Goal: Information Seeking & Learning: Check status

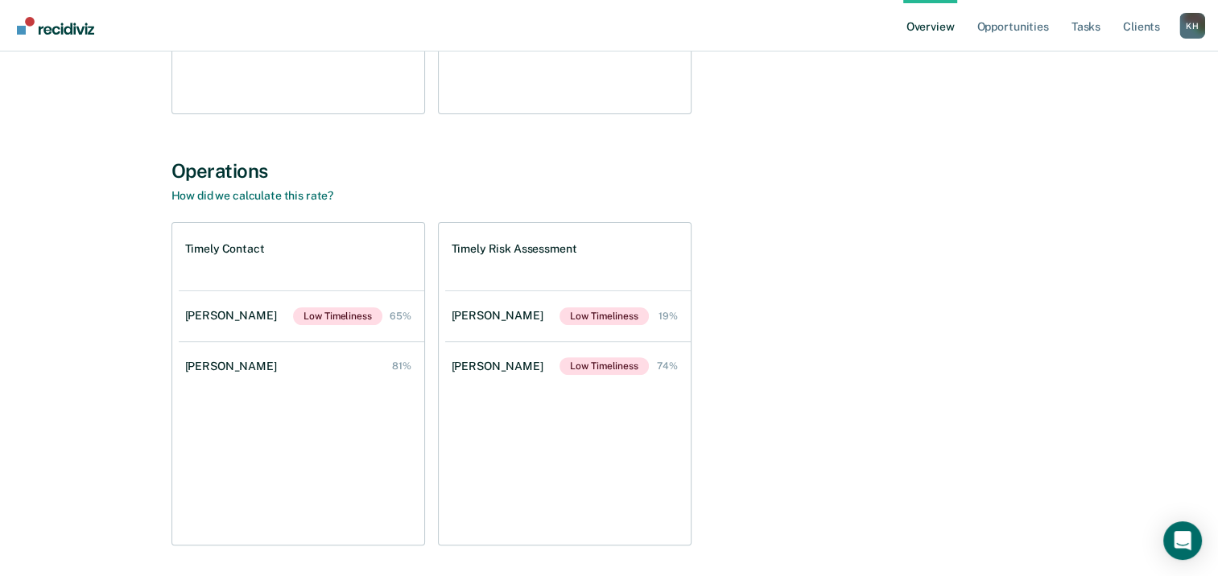
scroll to position [419, 0]
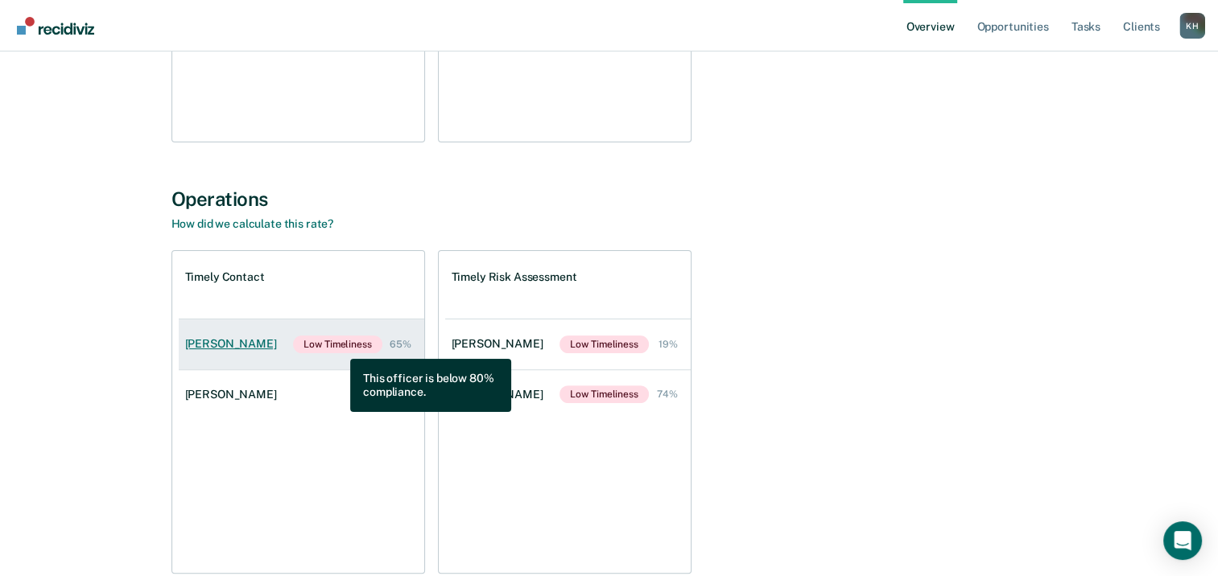
click at [338, 347] on span "Low Timeliness" at bounding box center [337, 345] width 89 height 18
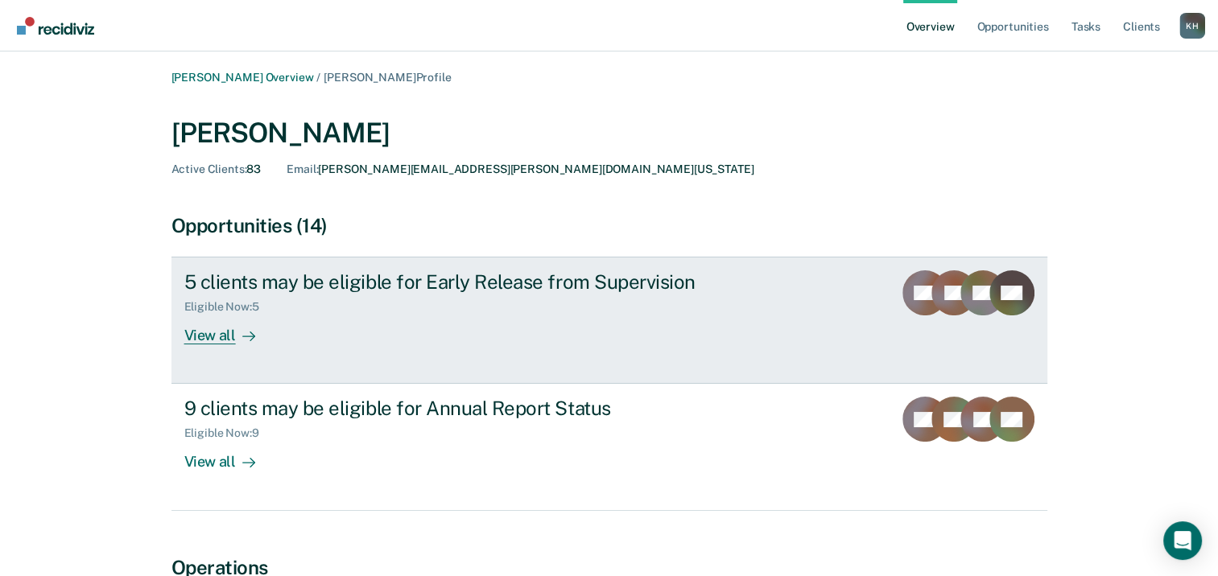
click at [209, 339] on div "View all" at bounding box center [229, 329] width 90 height 31
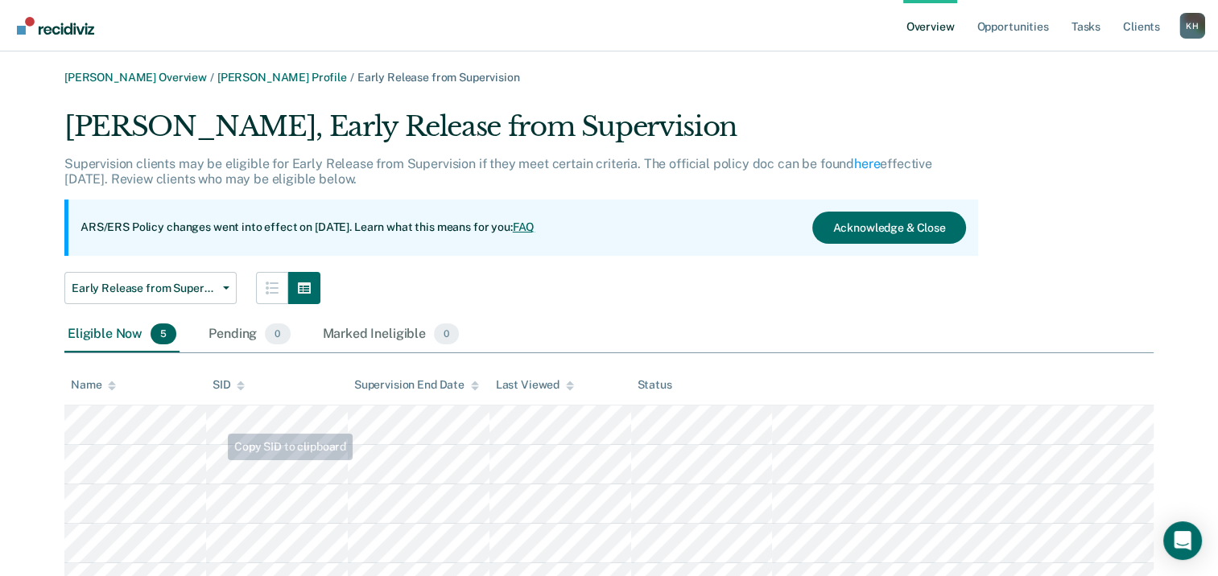
scroll to position [77, 0]
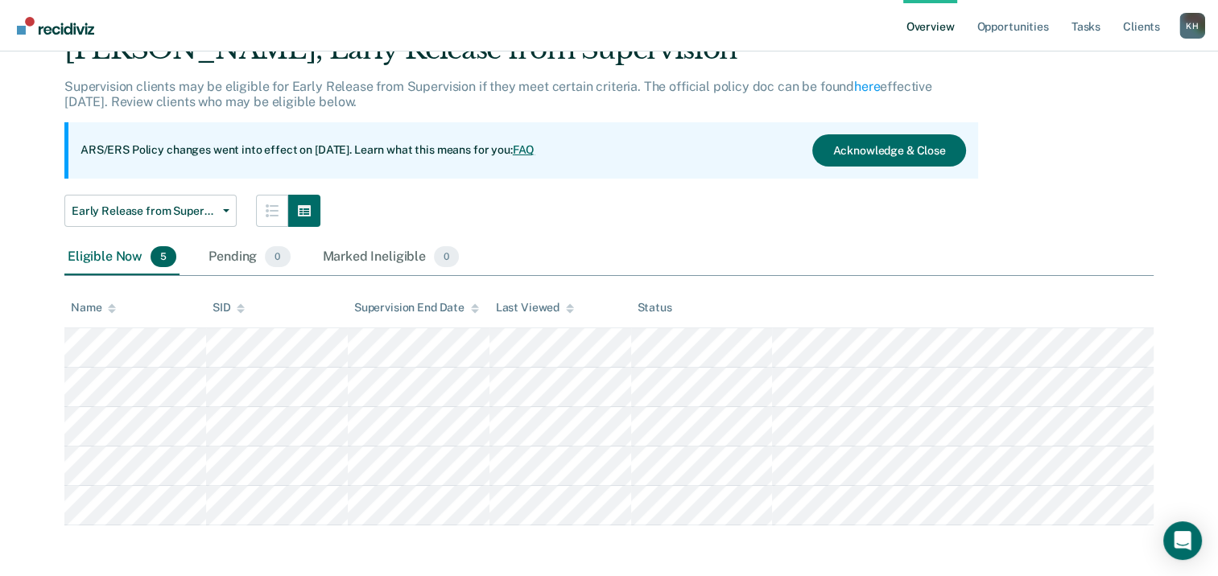
click at [62, 354] on div "[PERSON_NAME] Overview / [PERSON_NAME] Profile / Early Release from Supervision…" at bounding box center [609, 260] width 1180 height 532
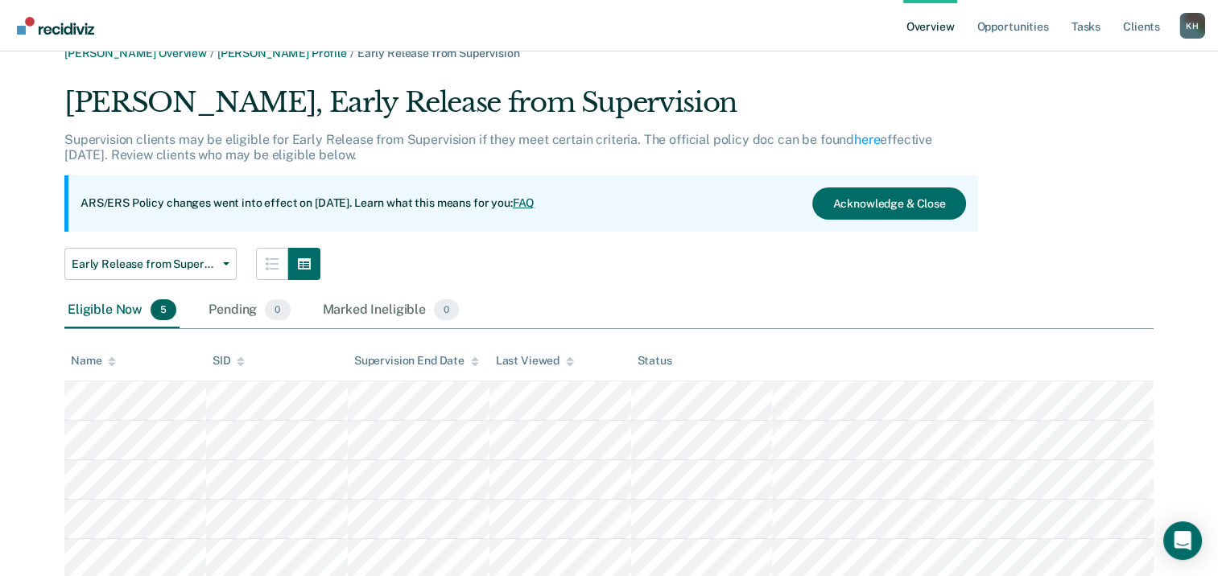
scroll to position [0, 0]
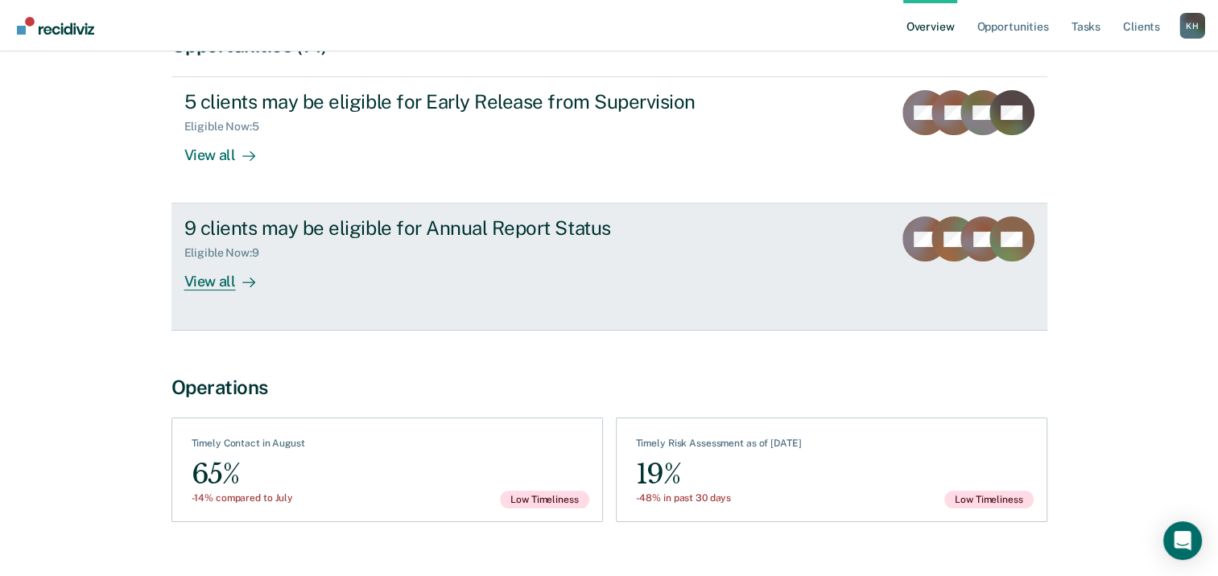
scroll to position [209, 0]
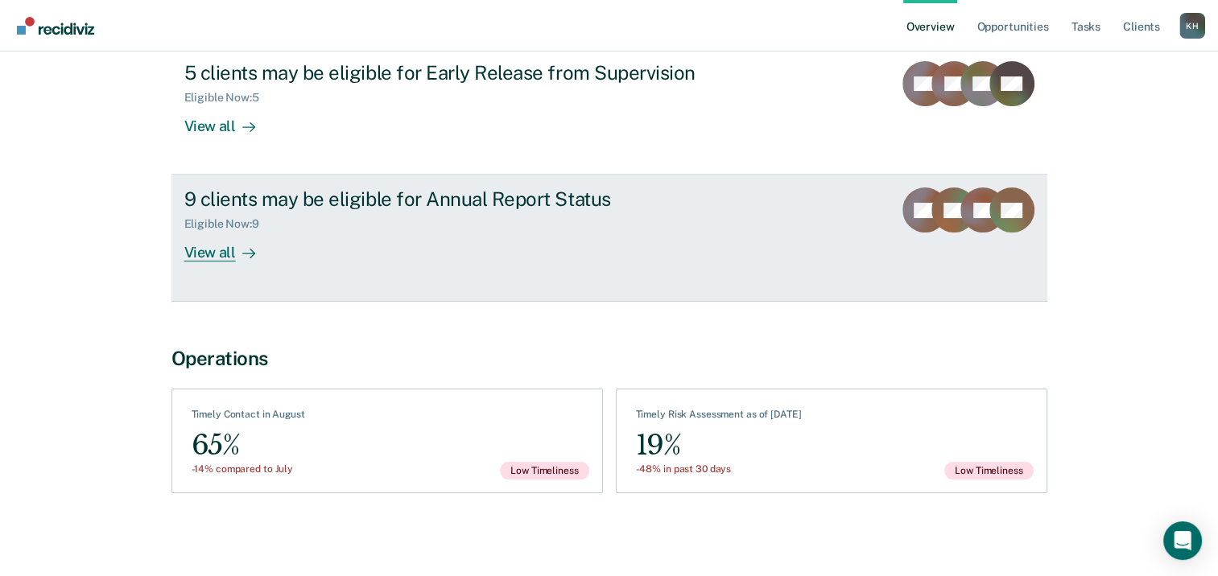
click at [217, 254] on div "View all" at bounding box center [229, 246] width 90 height 31
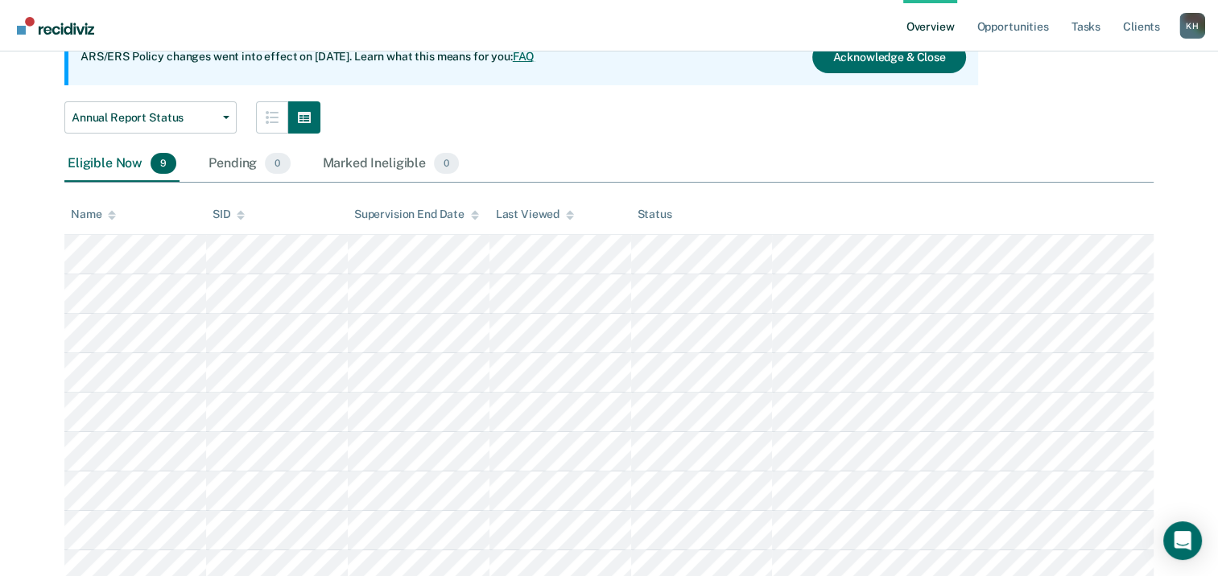
scroll to position [235, 0]
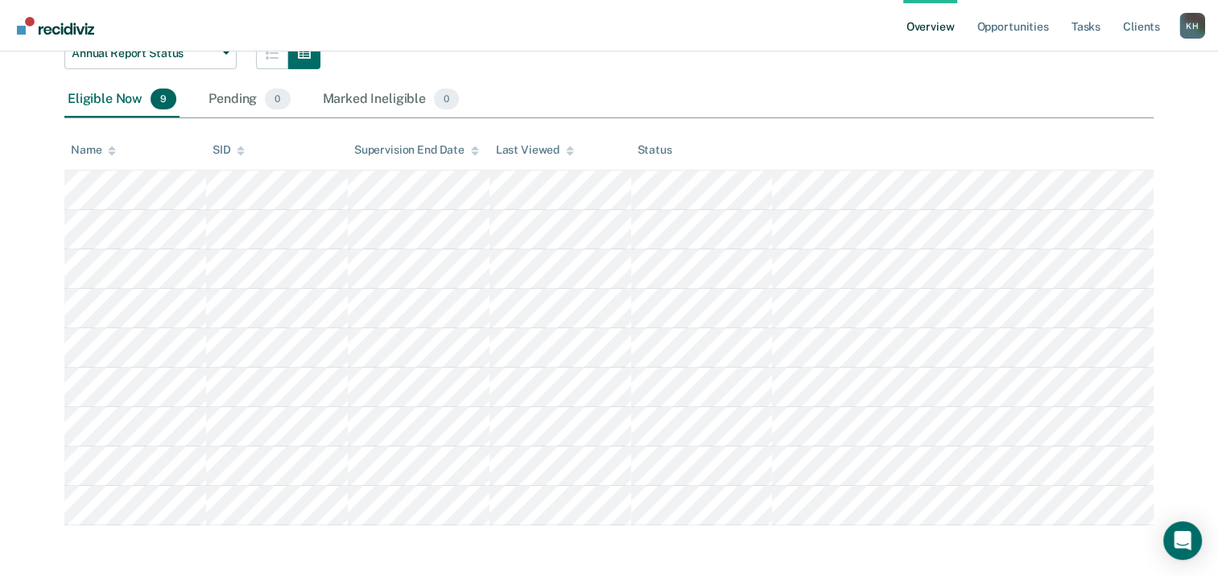
click at [71, 188] on tbody at bounding box center [608, 348] width 1089 height 355
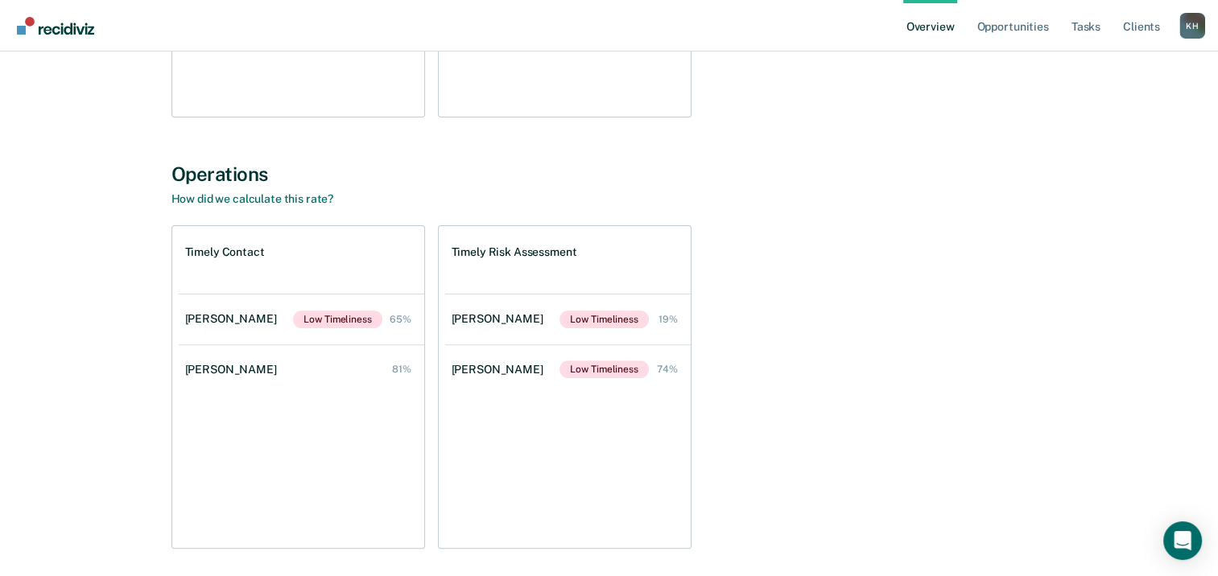
scroll to position [483, 0]
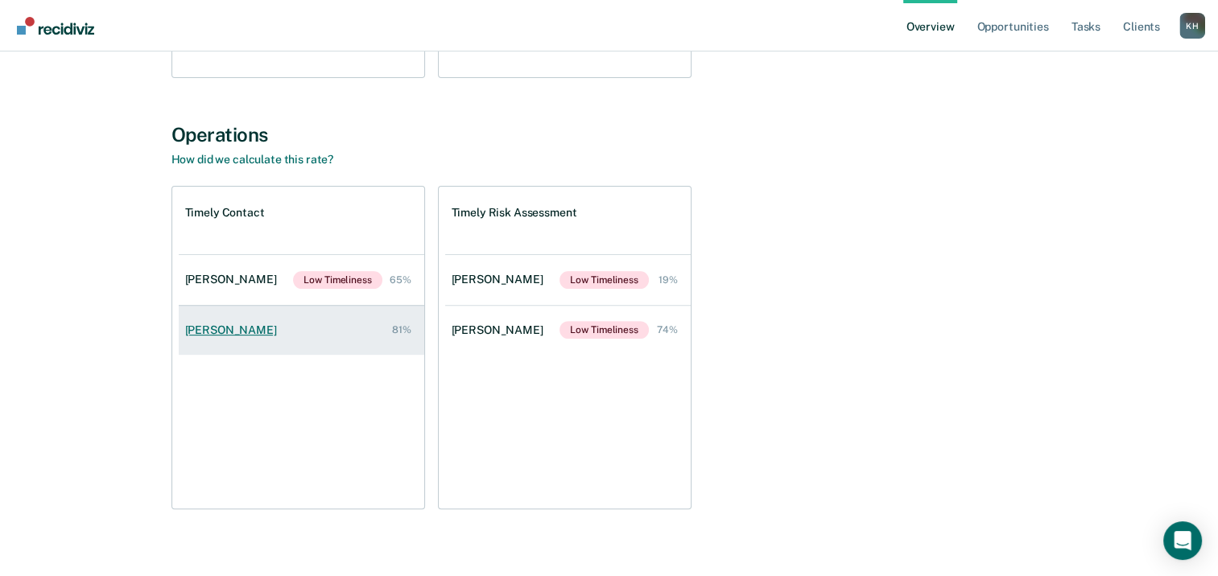
click at [246, 328] on div "[PERSON_NAME]" at bounding box center [234, 331] width 98 height 14
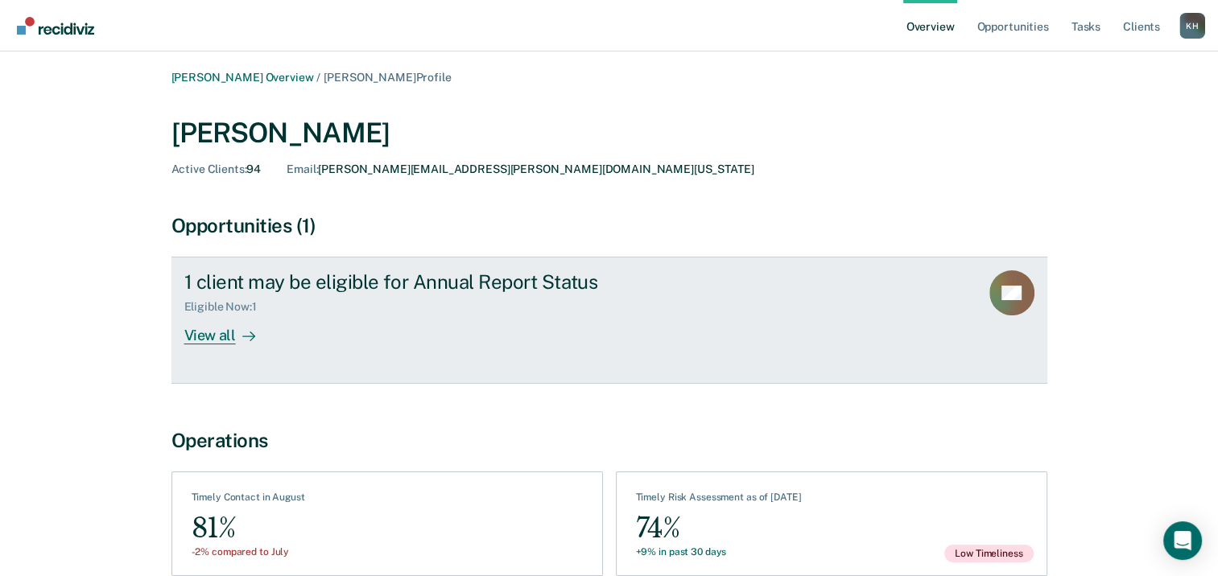
click at [233, 338] on div "View all" at bounding box center [229, 329] width 90 height 31
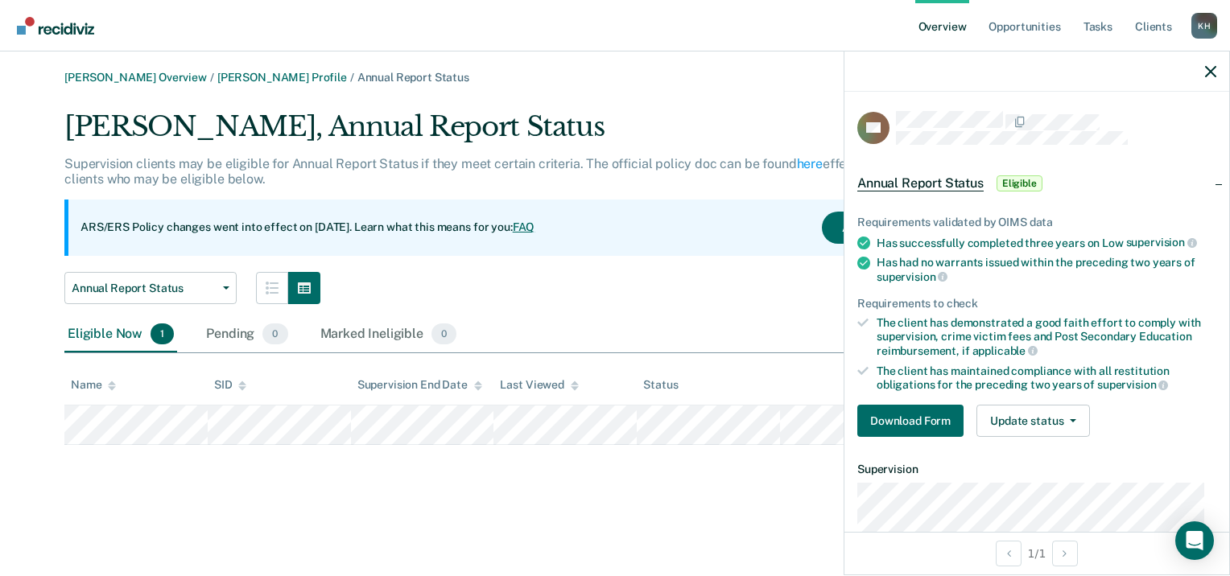
click at [71, 434] on tr at bounding box center [614, 425] width 1101 height 39
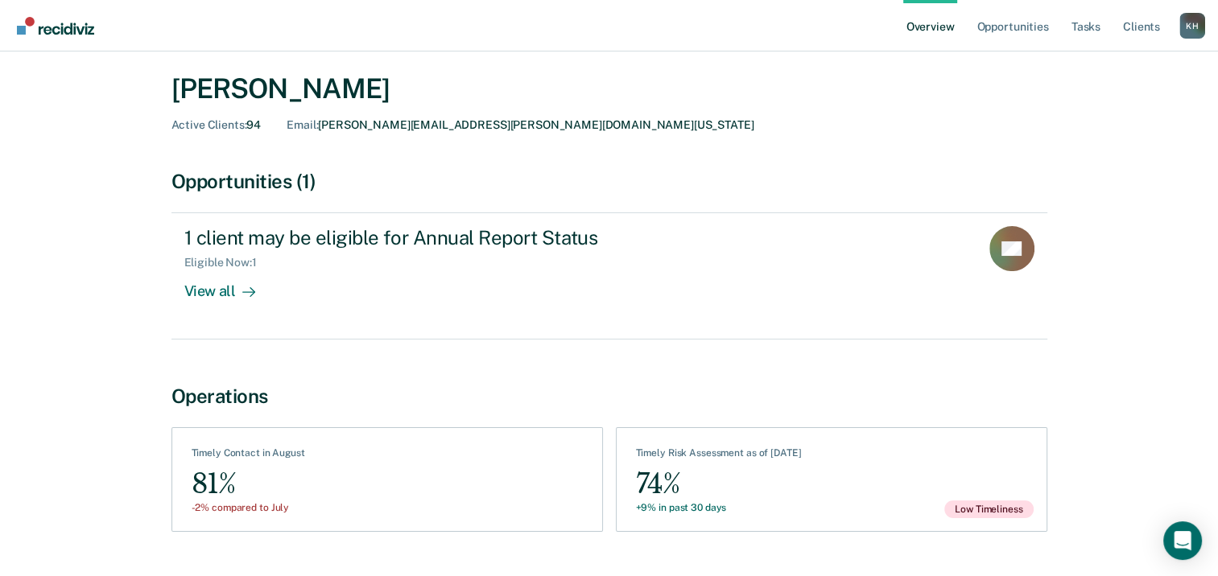
scroll to position [84, 0]
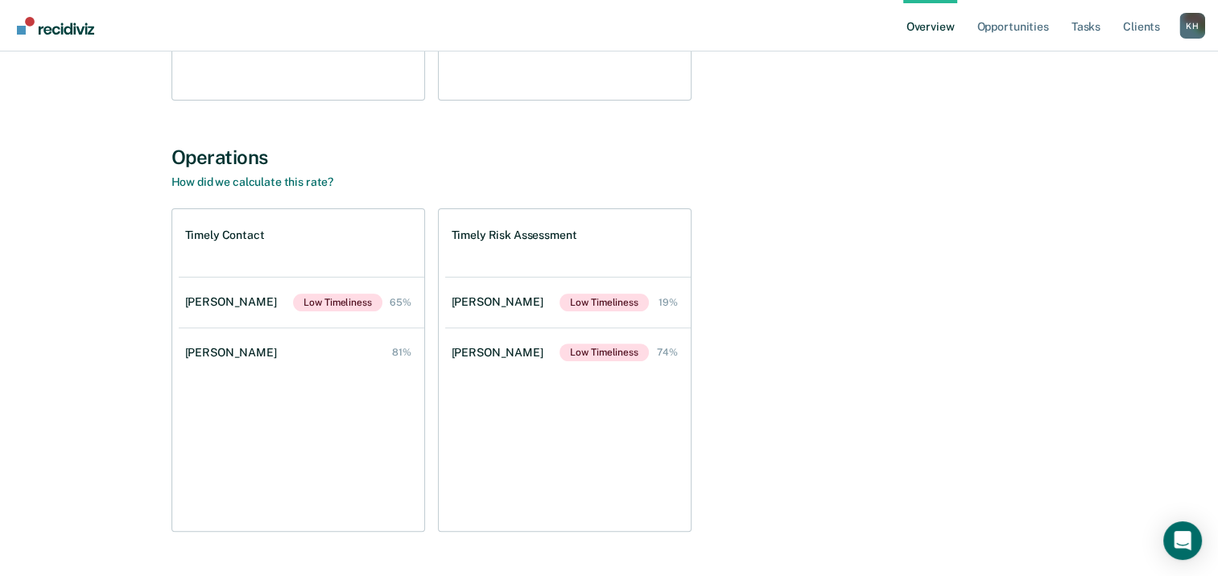
scroll to position [483, 0]
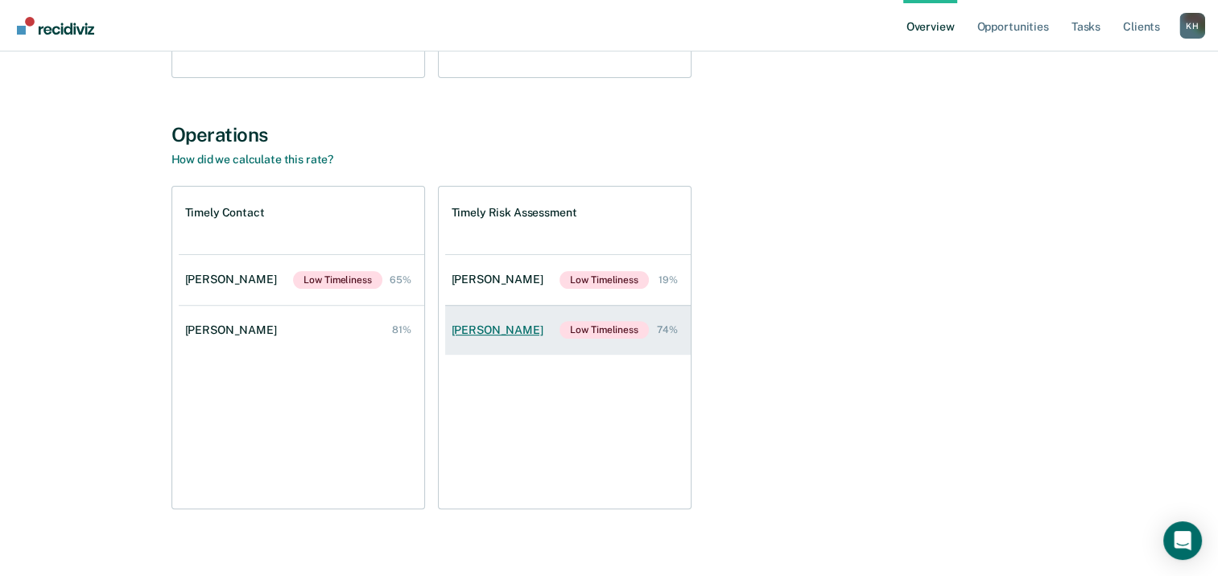
click at [499, 326] on div "[PERSON_NAME]" at bounding box center [501, 331] width 98 height 14
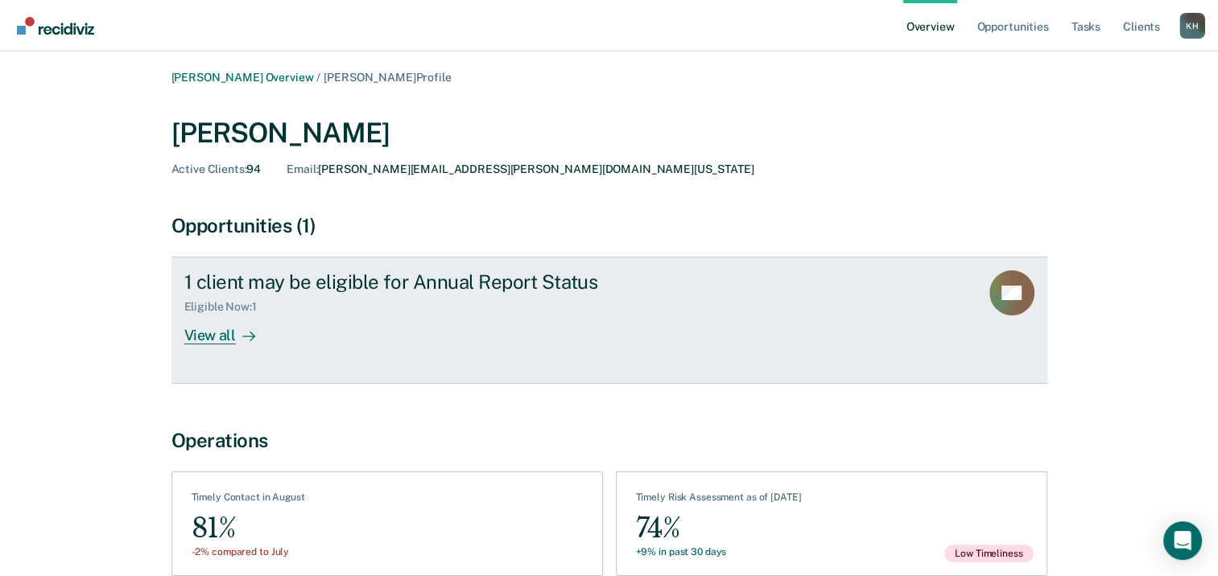
click at [224, 337] on div "View all" at bounding box center [229, 329] width 90 height 31
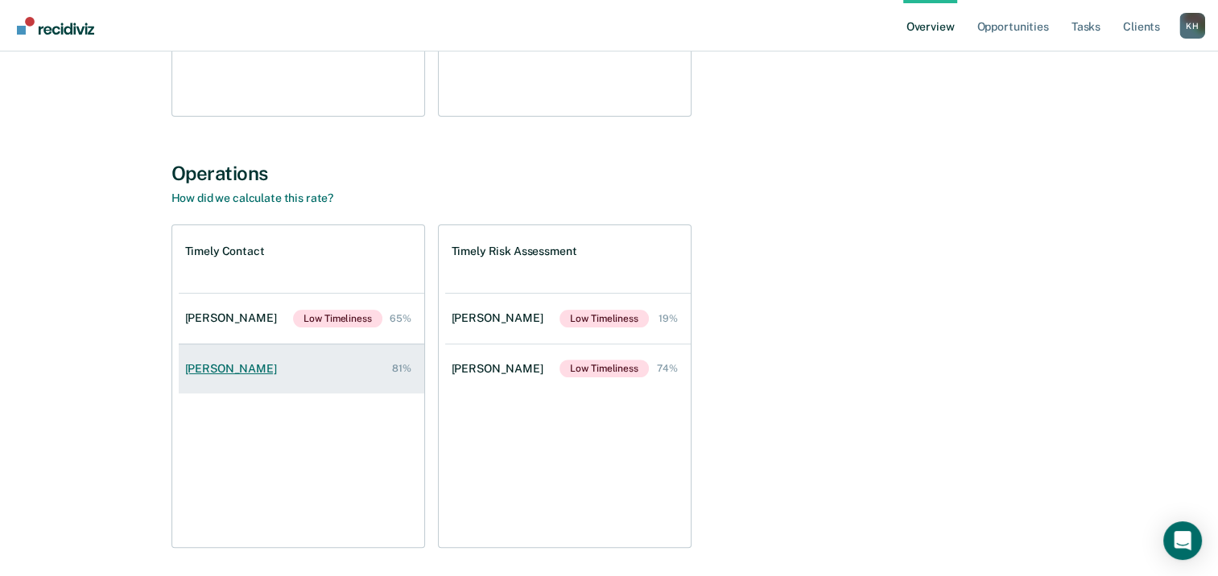
scroll to position [483, 0]
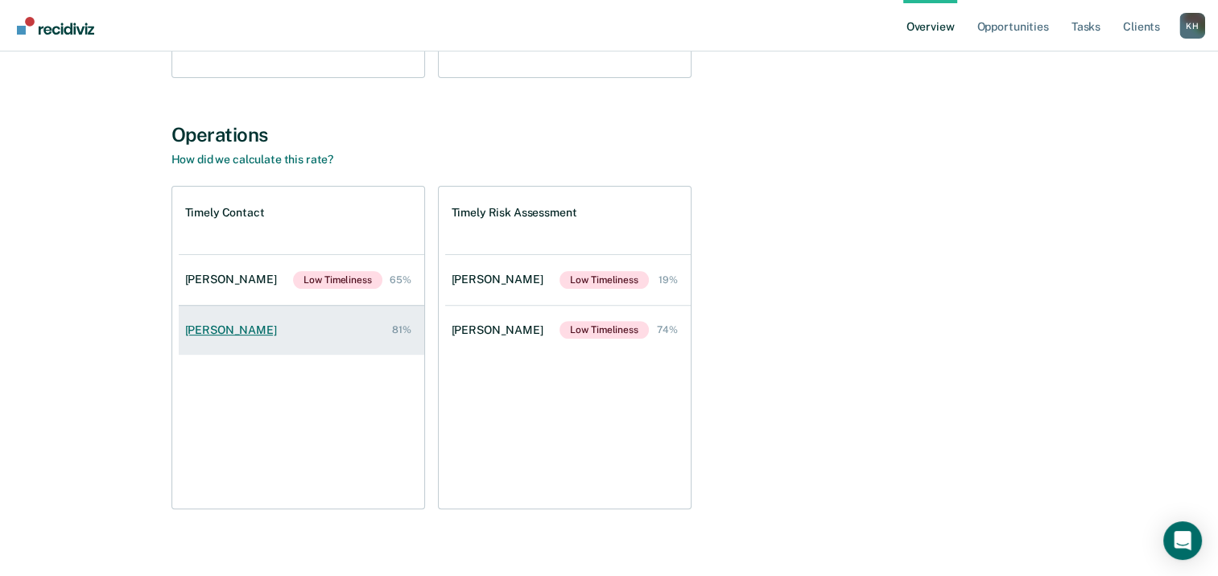
click at [230, 333] on div "[PERSON_NAME]" at bounding box center [234, 331] width 98 height 14
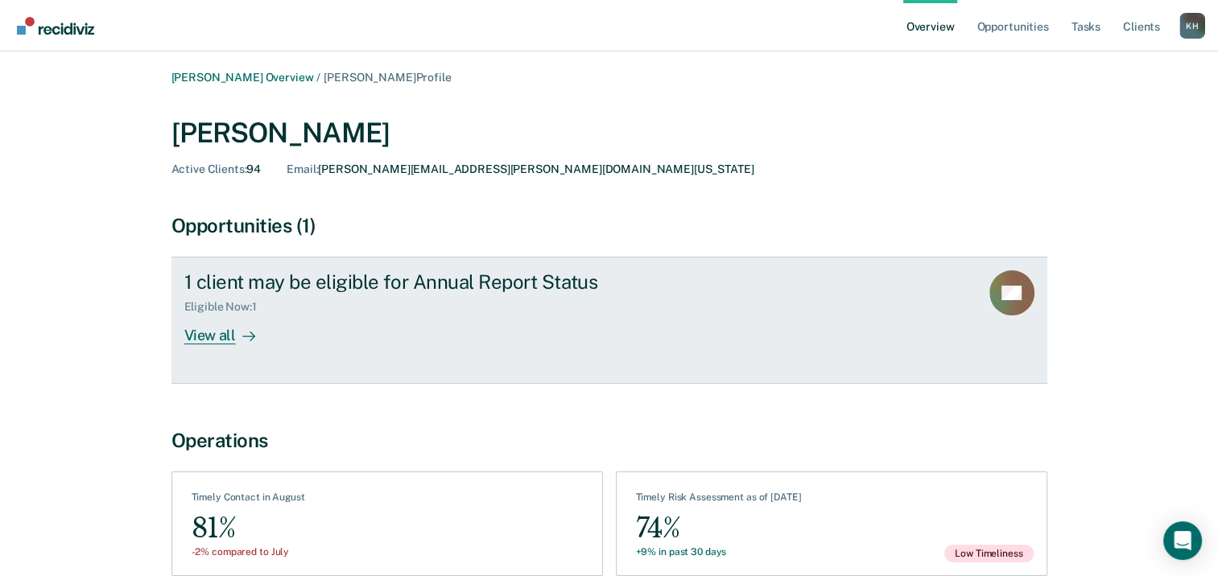
click at [230, 333] on div "View all" at bounding box center [229, 329] width 90 height 31
